Goal: Information Seeking & Learning: Learn about a topic

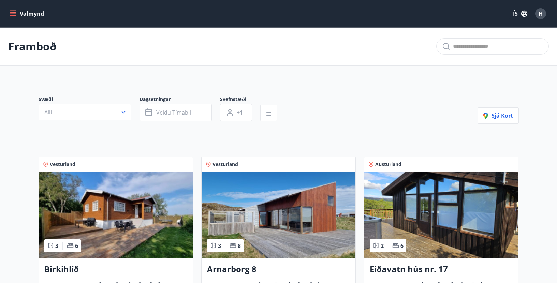
scroll to position [171, 0]
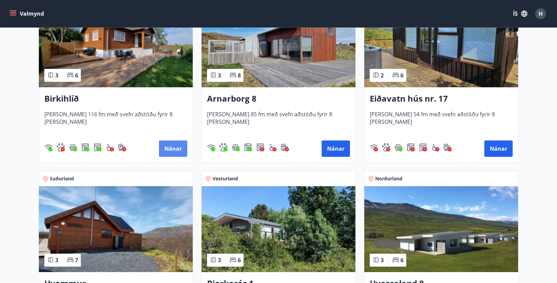
click at [175, 148] on button "Nánar" at bounding box center [173, 148] width 28 height 16
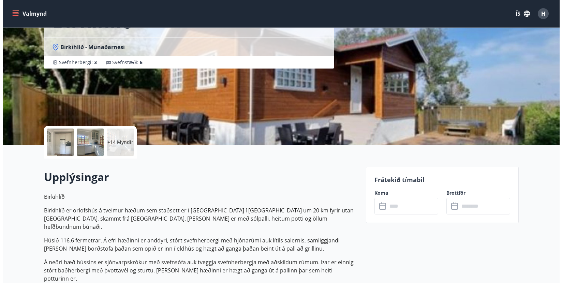
scroll to position [68, 0]
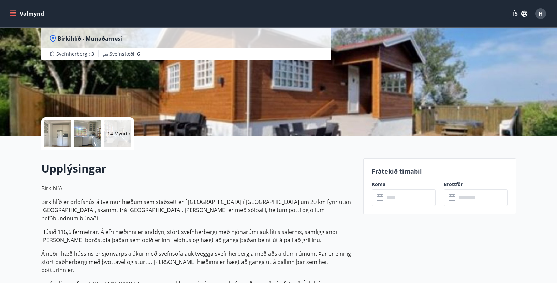
click at [117, 132] on p "+14 Myndir" at bounding box center [118, 133] width 26 height 7
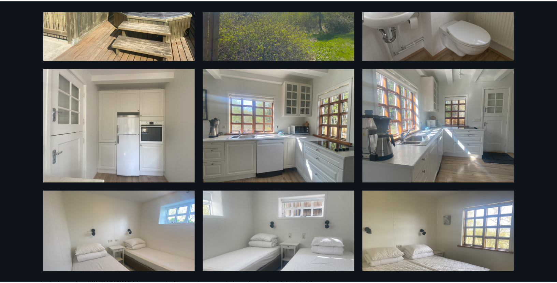
scroll to position [0, 0]
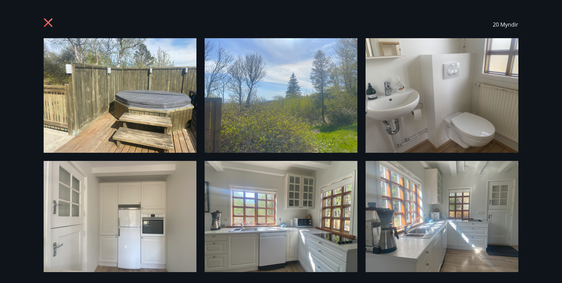
click at [48, 23] on icon at bounding box center [48, 23] width 2 height 2
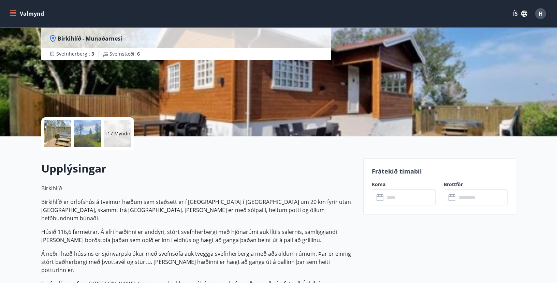
click at [178, 14] on div "Valmynd ÍS H" at bounding box center [278, 13] width 541 height 16
click at [14, 10] on icon "menu" at bounding box center [13, 13] width 7 height 7
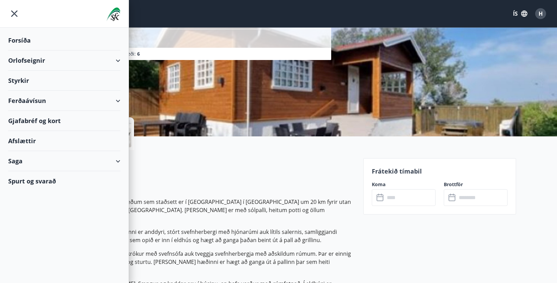
click at [22, 61] on div "Orlofseignir" at bounding box center [64, 60] width 112 height 20
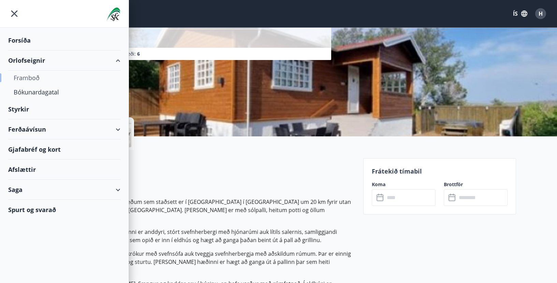
click at [21, 77] on div "Framboð" at bounding box center [64, 78] width 101 height 14
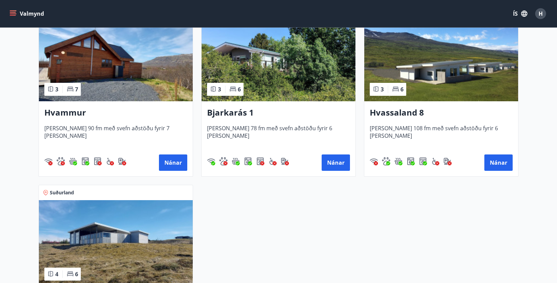
scroll to position [341, 0]
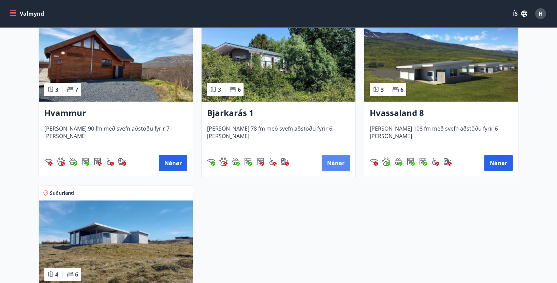
click at [331, 163] on button "Nánar" at bounding box center [336, 163] width 28 height 16
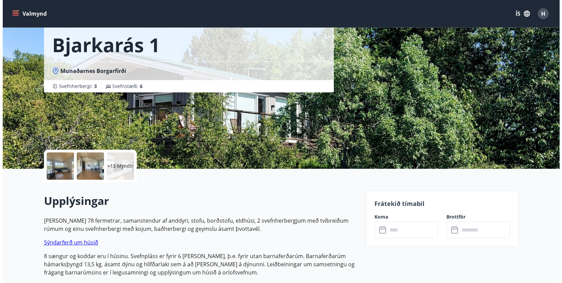
scroll to position [34, 0]
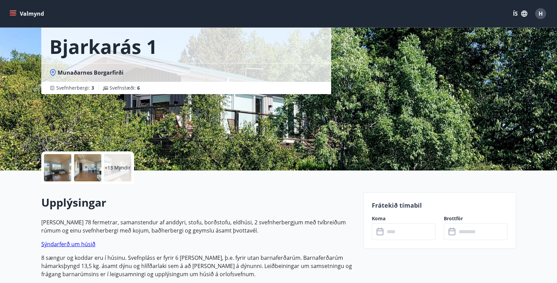
click at [58, 163] on div at bounding box center [57, 167] width 27 height 27
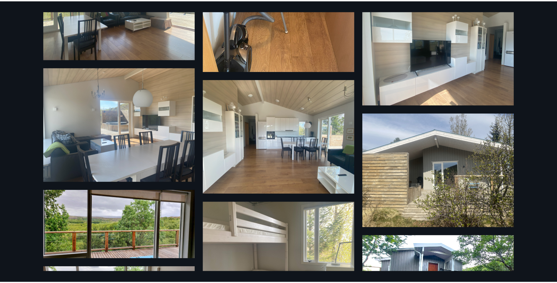
scroll to position [0, 0]
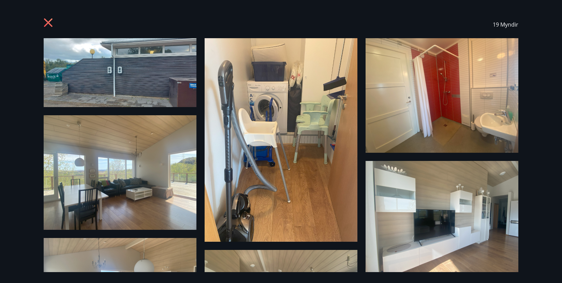
click at [49, 23] on icon at bounding box center [48, 22] width 9 height 9
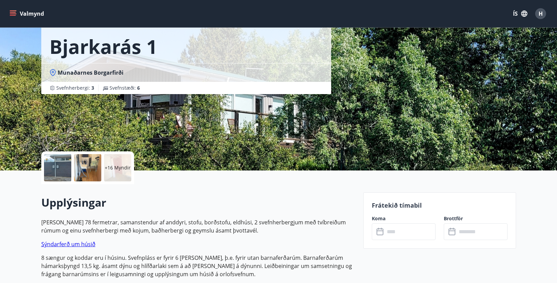
click at [144, 14] on div "Valmynd ÍS H" at bounding box center [278, 13] width 541 height 16
click at [13, 9] on button "Valmynd" at bounding box center [27, 14] width 39 height 12
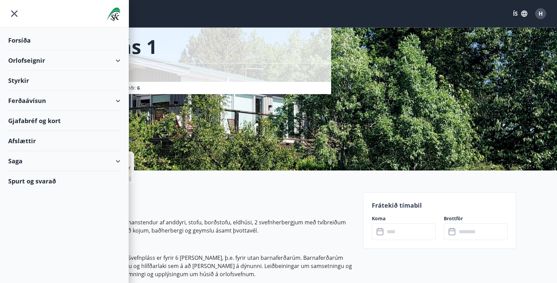
click at [118, 58] on div "Orlofseignir" at bounding box center [64, 60] width 112 height 20
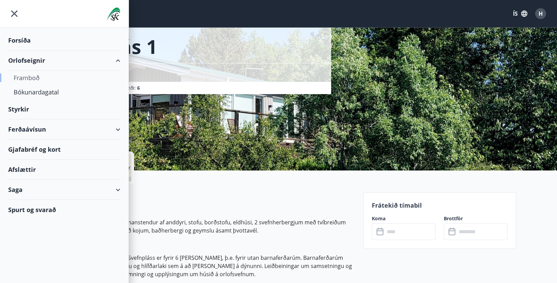
click at [36, 78] on div "Framboð" at bounding box center [64, 78] width 101 height 14
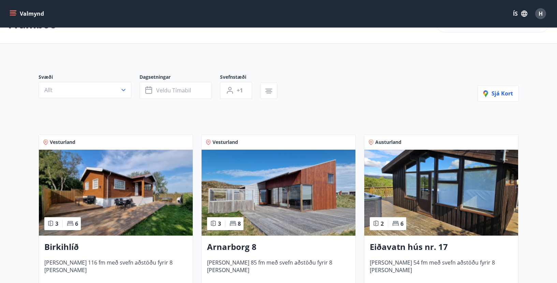
scroll to position [68, 0]
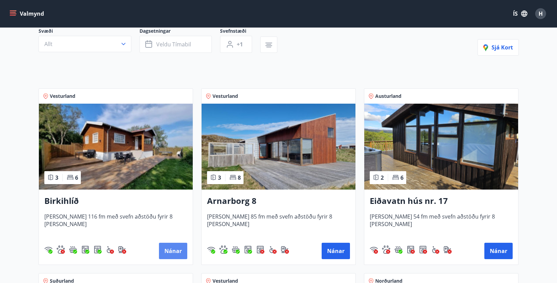
click at [169, 245] on button "Nánar" at bounding box center [173, 251] width 28 height 16
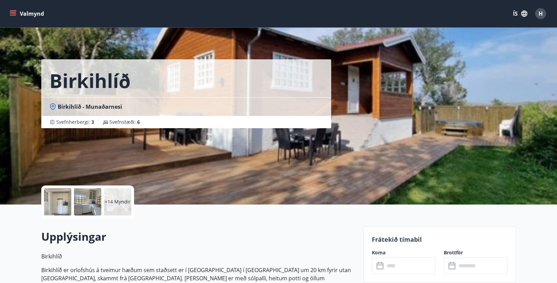
click at [61, 197] on div at bounding box center [57, 201] width 27 height 27
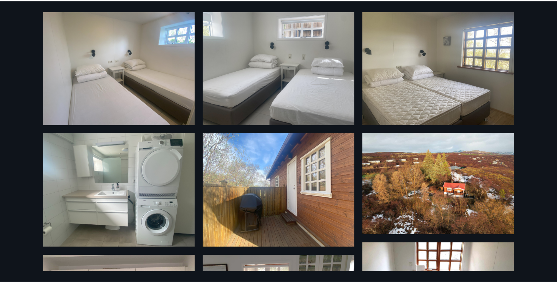
scroll to position [171, 0]
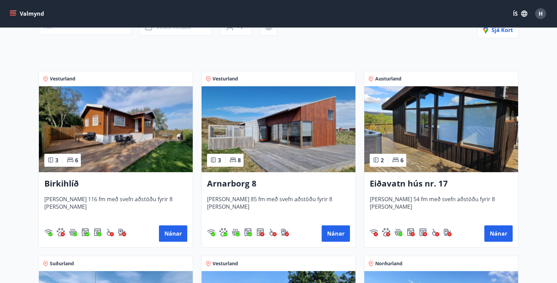
scroll to position [102, 0]
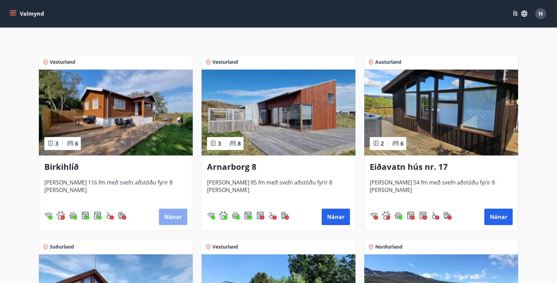
click at [173, 215] on button "Nánar" at bounding box center [173, 217] width 28 height 16
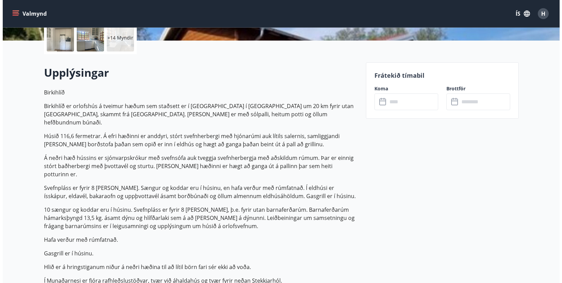
scroll to position [102, 0]
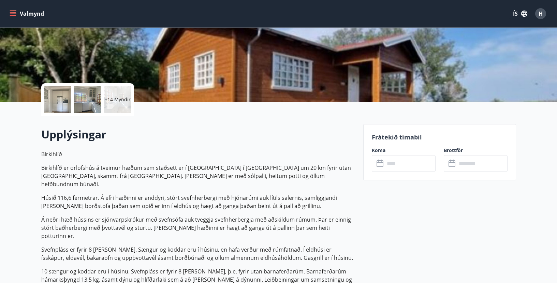
click at [83, 100] on div at bounding box center [87, 99] width 27 height 27
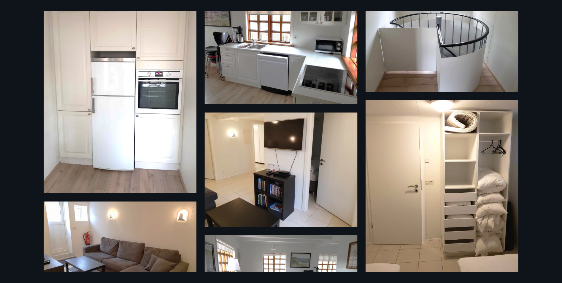
scroll to position [648, 0]
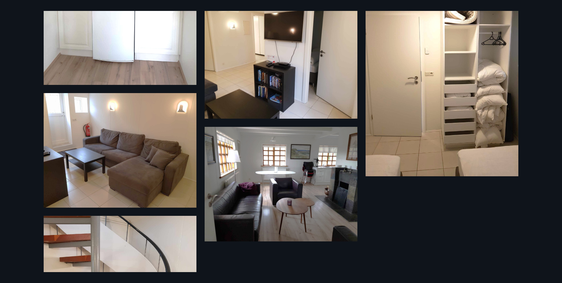
click at [251, 189] on img at bounding box center [281, 184] width 153 height 115
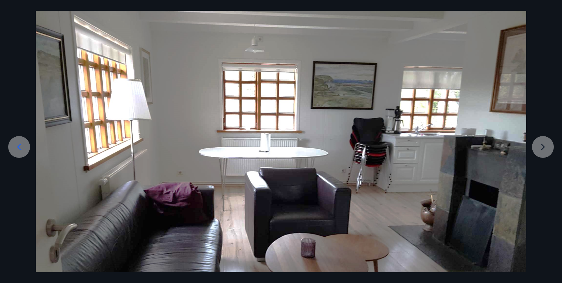
scroll to position [0, 0]
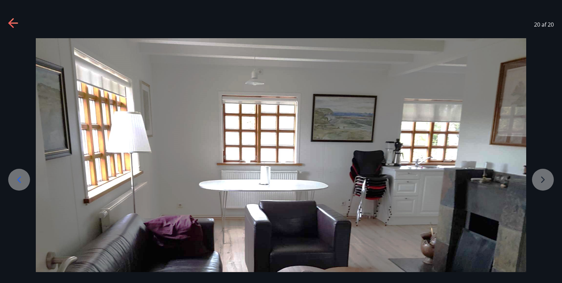
click at [15, 22] on icon at bounding box center [13, 23] width 11 height 11
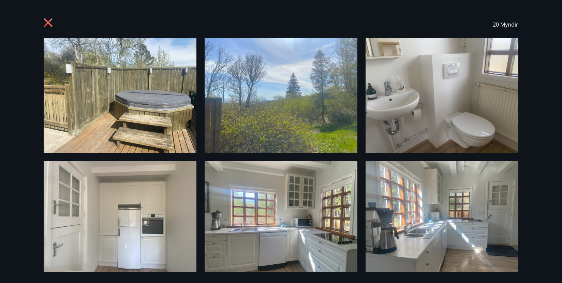
click at [48, 20] on icon at bounding box center [49, 23] width 11 height 11
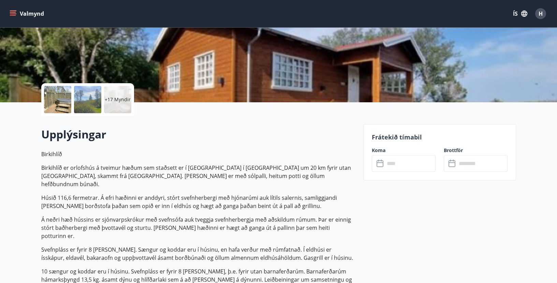
click at [273, 130] on h2 "Upplýsingar" at bounding box center [198, 134] width 314 height 15
